Goal: Task Accomplishment & Management: Manage account settings

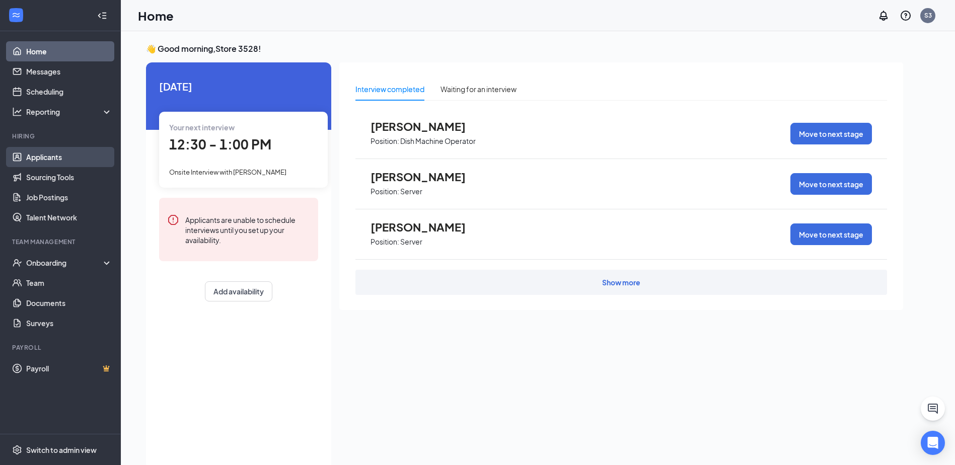
click at [26, 158] on link "Applicants" at bounding box center [69, 157] width 86 height 20
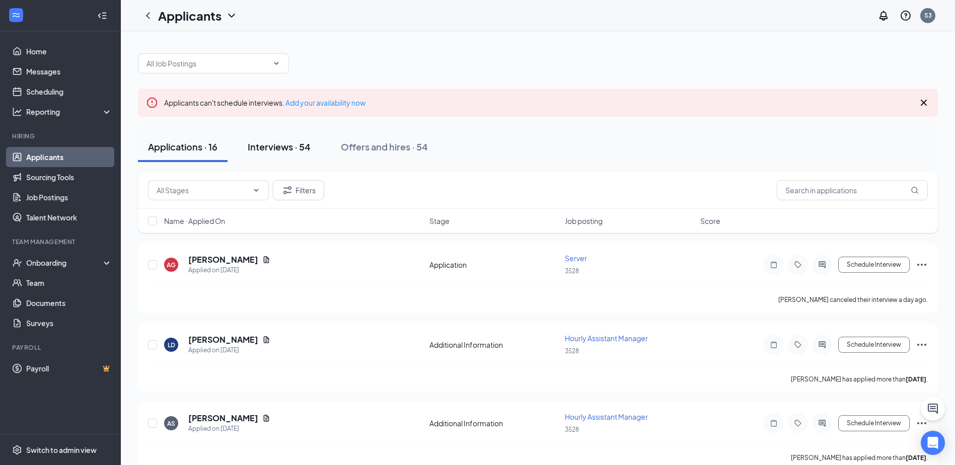
click at [264, 148] on div "Interviews · 54" at bounding box center [279, 146] width 63 height 13
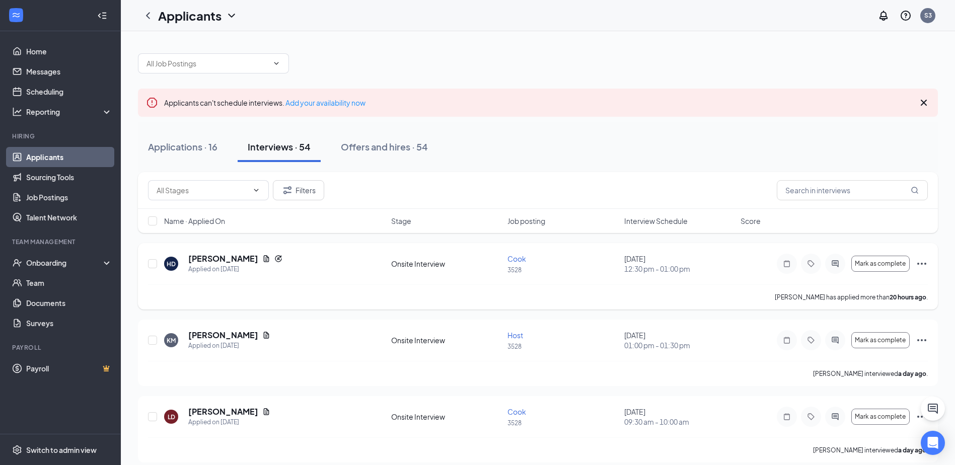
click at [919, 265] on icon "Ellipses" at bounding box center [922, 264] width 12 height 12
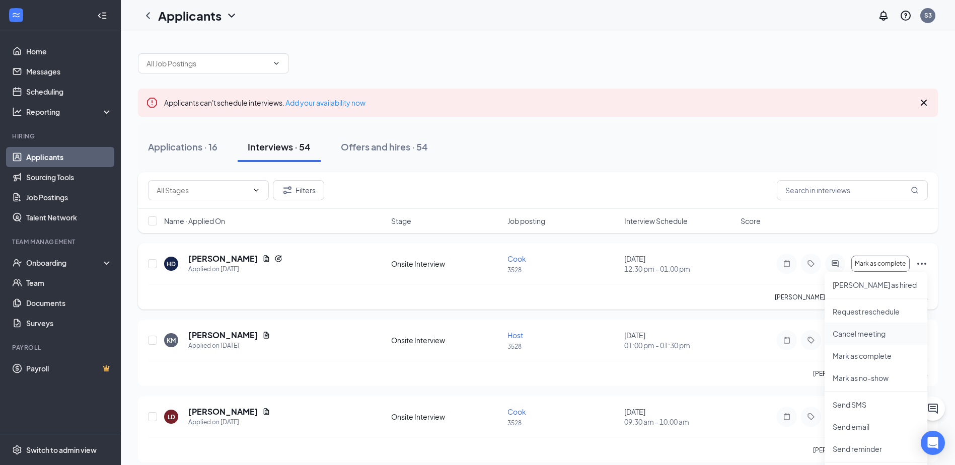
click at [845, 332] on p "Cancel meeting" at bounding box center [876, 334] width 87 height 10
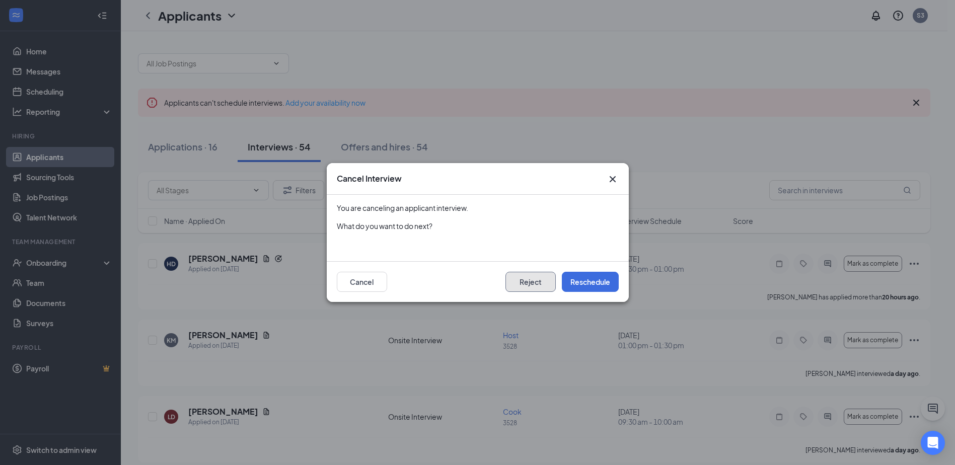
click at [549, 280] on button "Reject" at bounding box center [530, 282] width 50 height 20
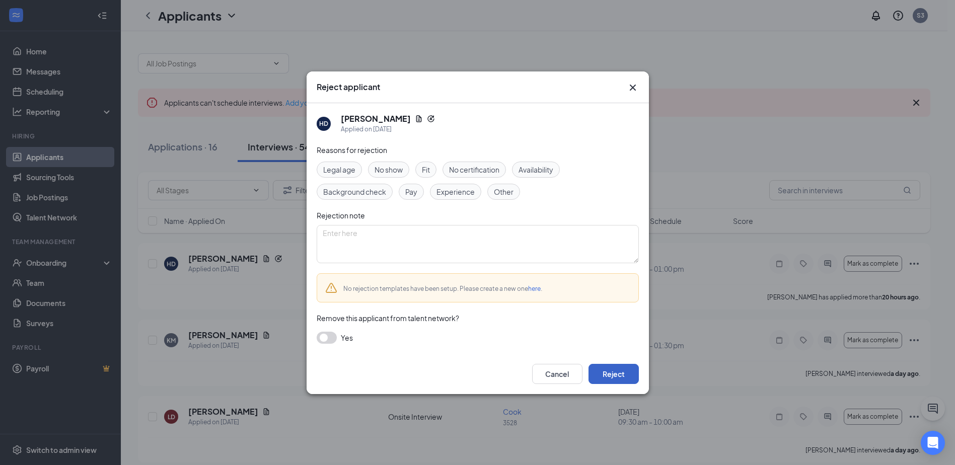
click at [624, 380] on button "Reject" at bounding box center [613, 374] width 50 height 20
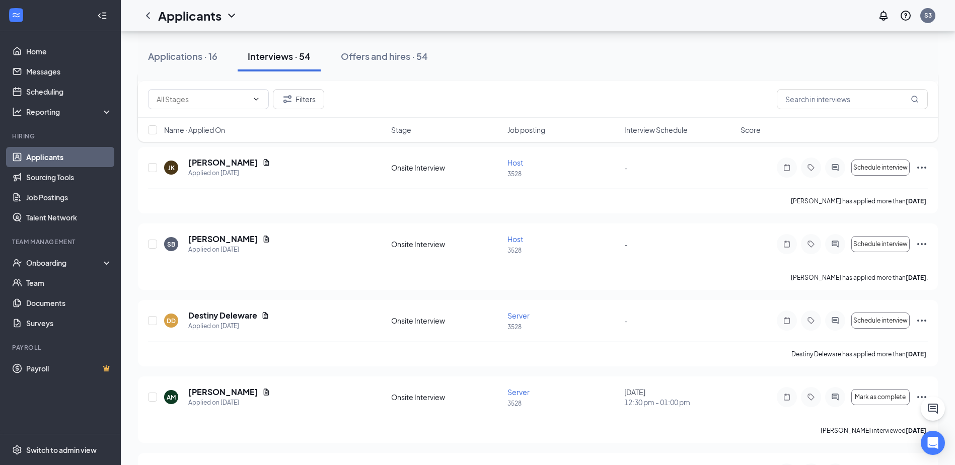
scroll to position [101, 0]
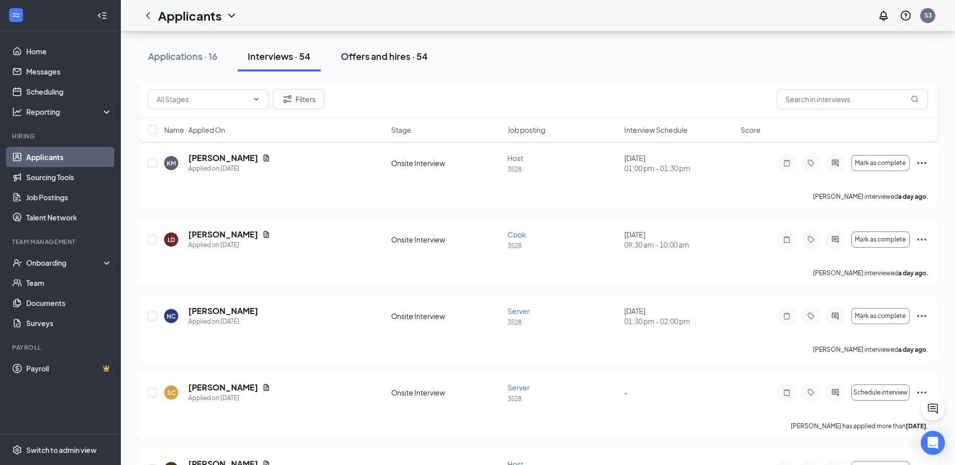
click at [380, 63] on button "Offers and hires · 54" at bounding box center [384, 56] width 107 height 30
